Goal: Check status: Check status

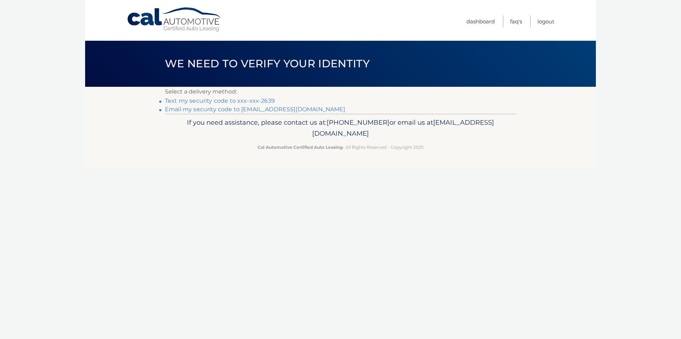
click at [180, 101] on link "Text my security code to xxx-xxx-2639" at bounding box center [220, 101] width 110 height 7
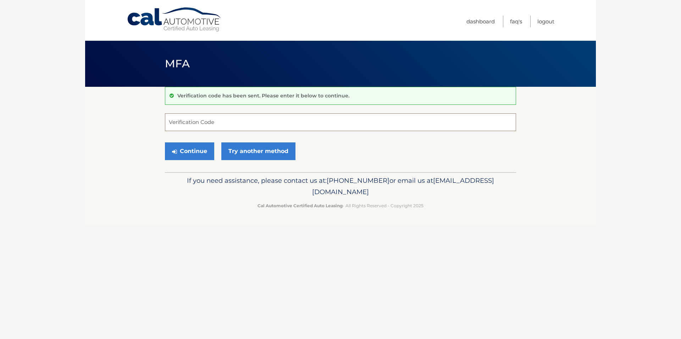
click at [188, 121] on input "Verification Code" at bounding box center [340, 122] width 351 height 18
type input "769523"
click at [189, 151] on button "Continue" at bounding box center [189, 152] width 49 height 18
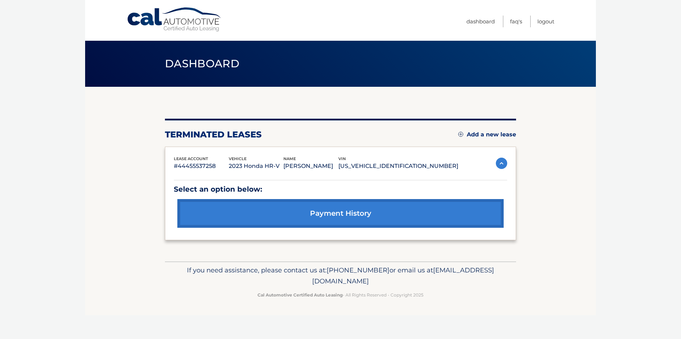
click at [501, 162] on img at bounding box center [501, 163] width 11 height 11
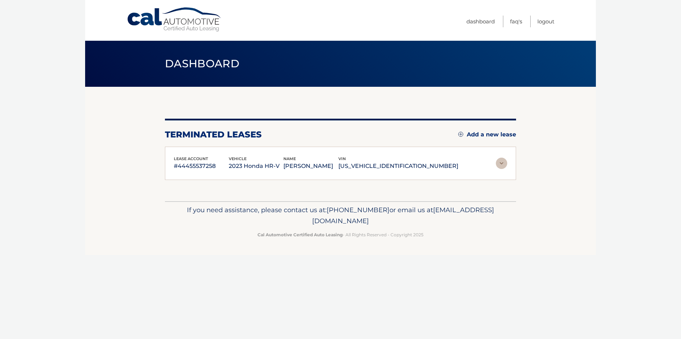
click at [501, 162] on img at bounding box center [501, 163] width 11 height 11
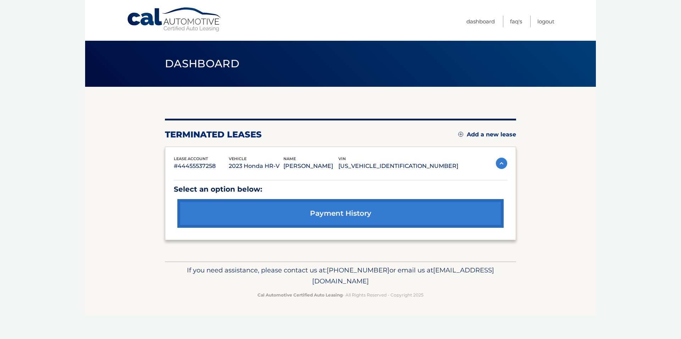
click at [373, 217] on link "payment history" at bounding box center [340, 213] width 326 height 29
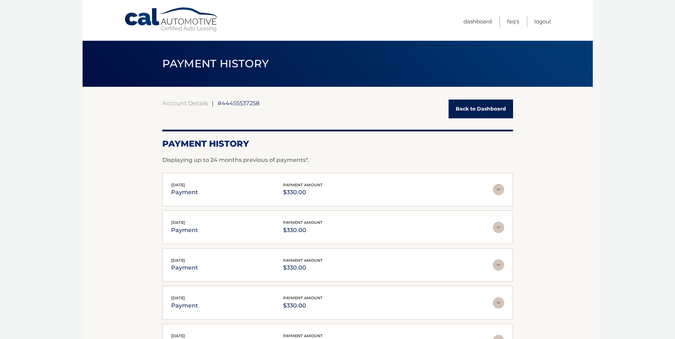
click at [502, 111] on link "Back to Dashboard" at bounding box center [481, 109] width 65 height 19
